Goal: Navigation & Orientation: Find specific page/section

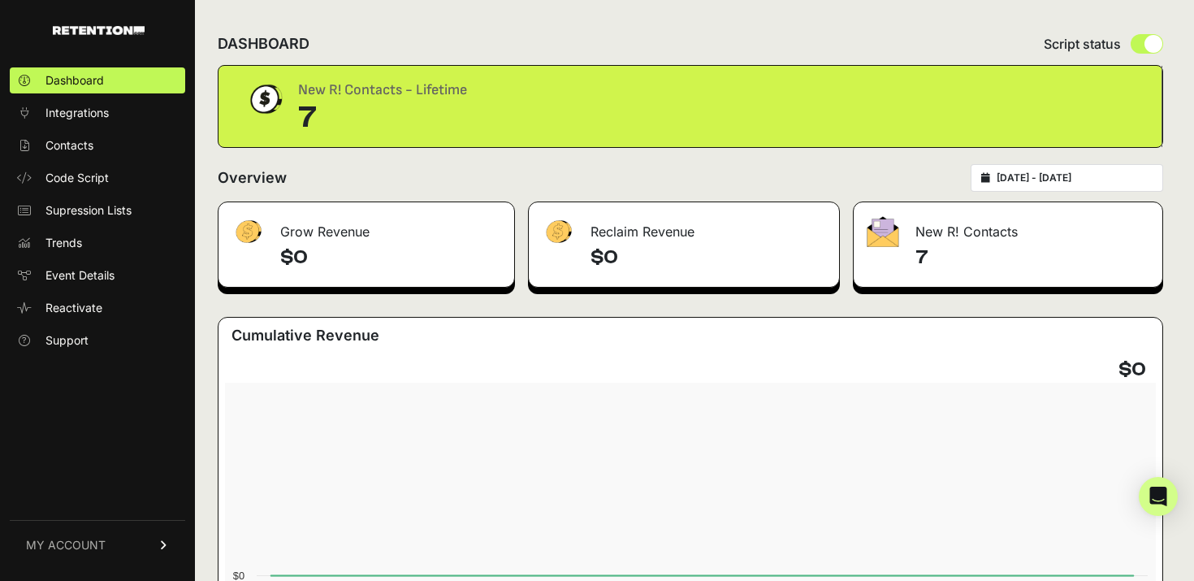
click at [921, 256] on h4 "7" at bounding box center [1033, 258] width 234 height 26
click at [72, 154] on link "Contacts" at bounding box center [98, 145] width 176 height 26
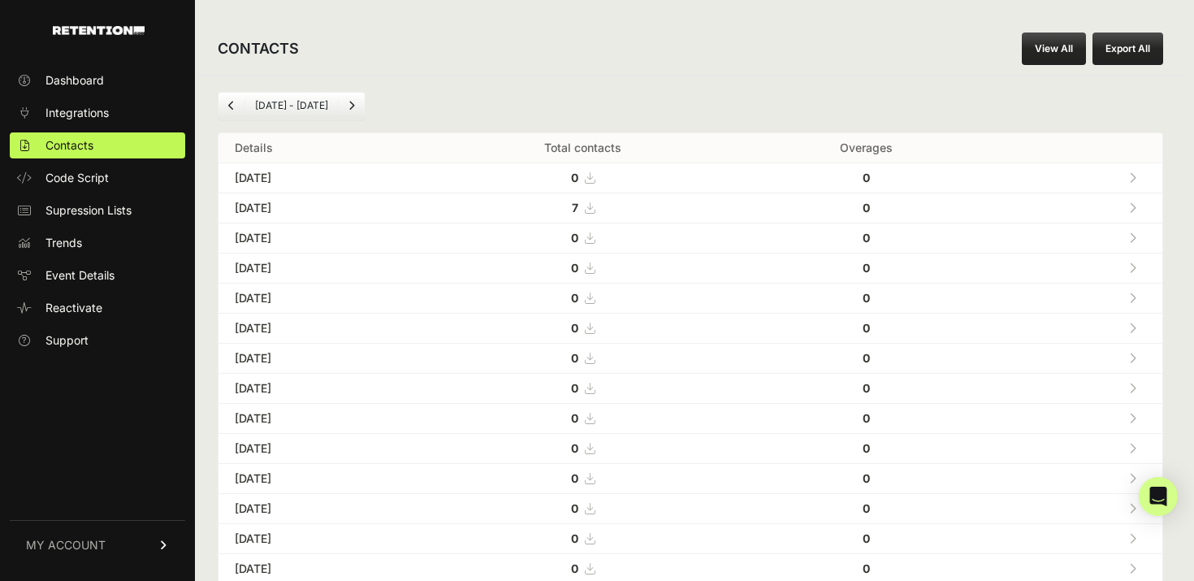
click at [579, 208] on strong "7" at bounding box center [575, 208] width 7 height 14
click at [91, 274] on span "Event Details" at bounding box center [80, 275] width 69 height 16
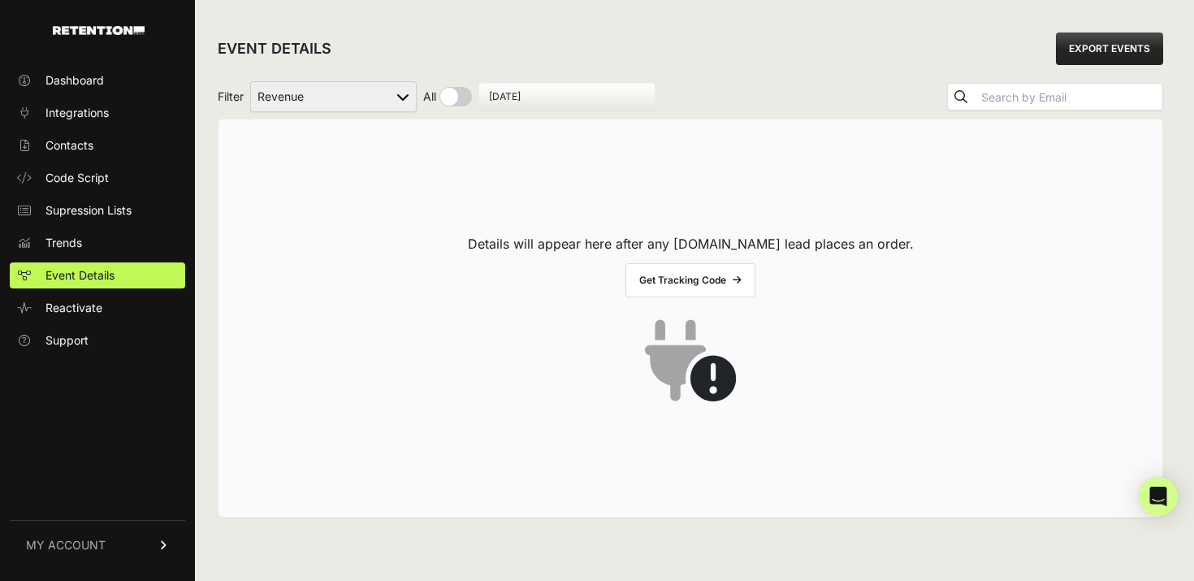
click at [680, 283] on link "Get Tracking Code" at bounding box center [691, 280] width 130 height 34
click at [80, 312] on span "Reactivate" at bounding box center [74, 308] width 57 height 16
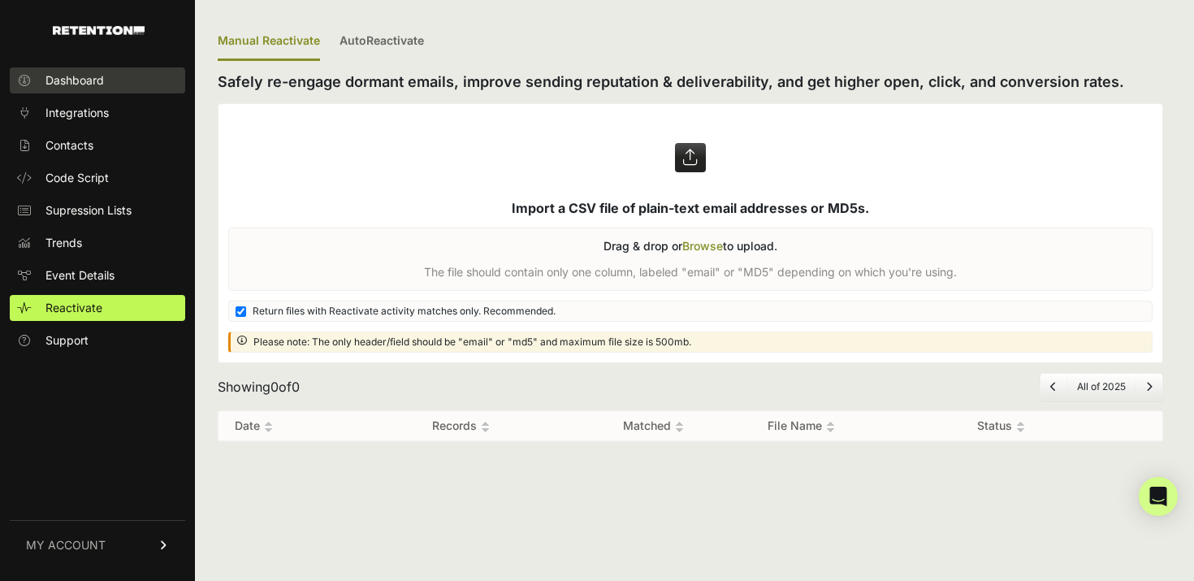
click at [74, 74] on span "Dashboard" at bounding box center [75, 80] width 59 height 16
